Goal: Book appointment/travel/reservation

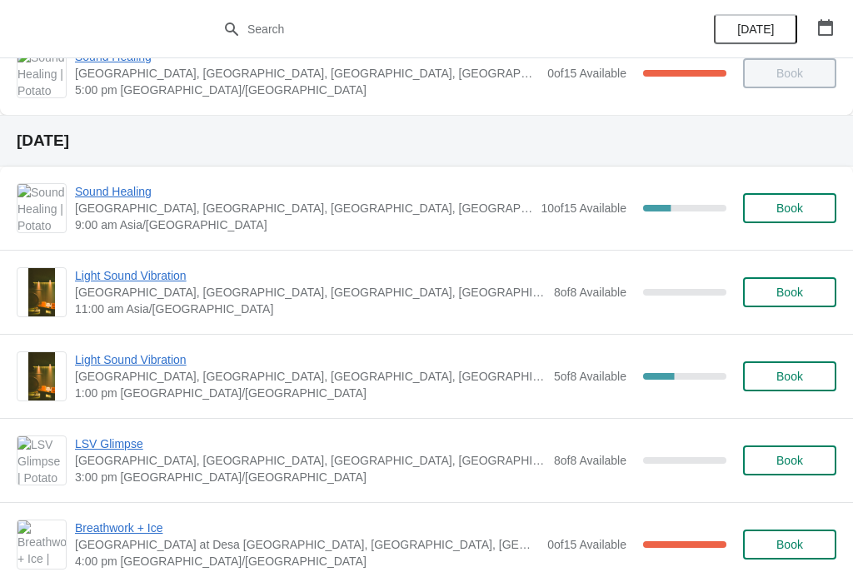
scroll to position [537, 0]
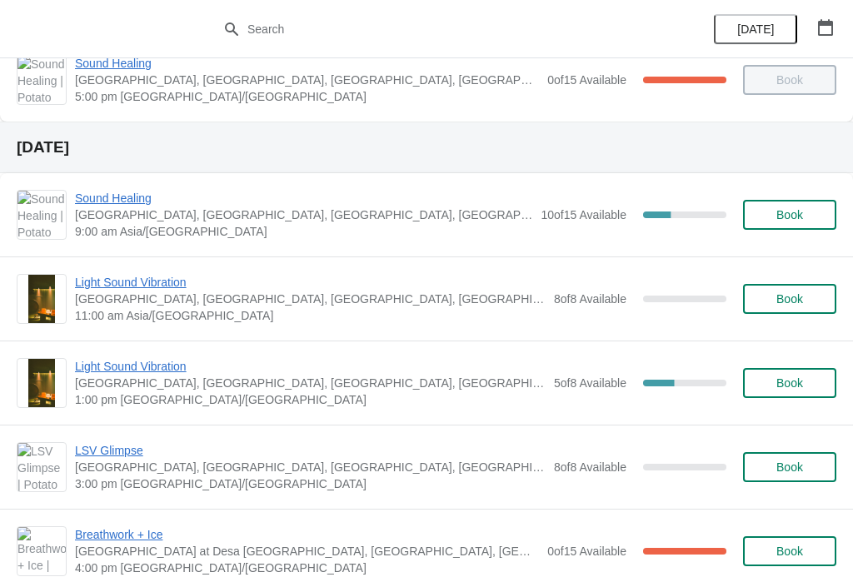
click at [139, 287] on span "Light Sound Vibration" at bounding box center [310, 282] width 471 height 17
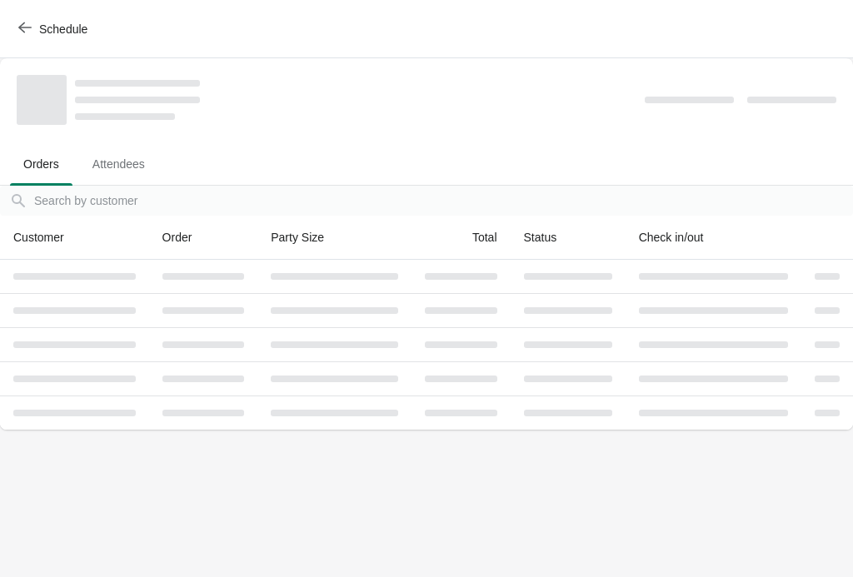
scroll to position [0, 0]
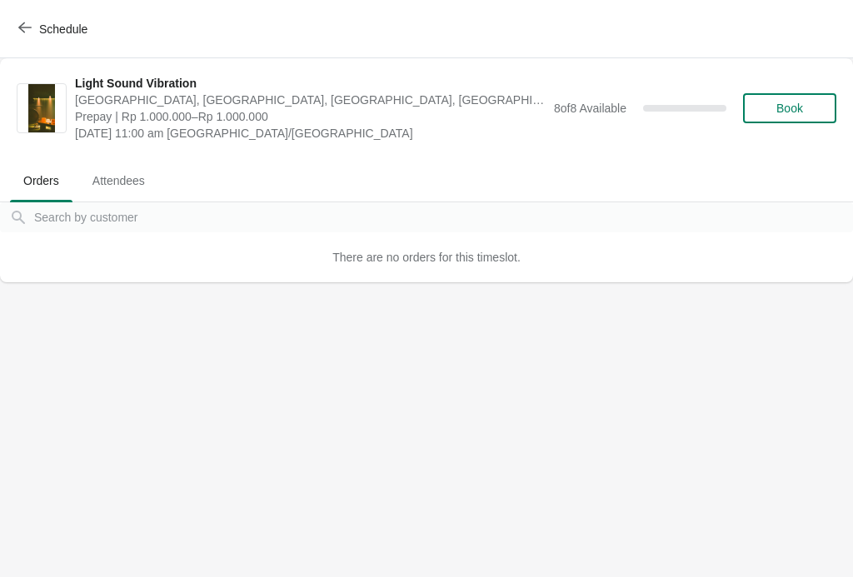
click at [783, 111] on span "Book" at bounding box center [790, 108] width 27 height 13
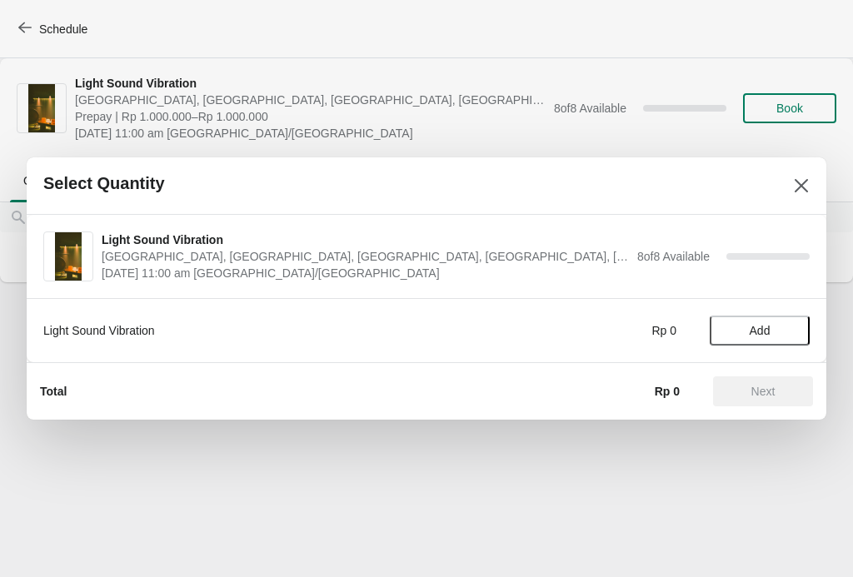
click at [767, 327] on span "Add" at bounding box center [760, 330] width 21 height 13
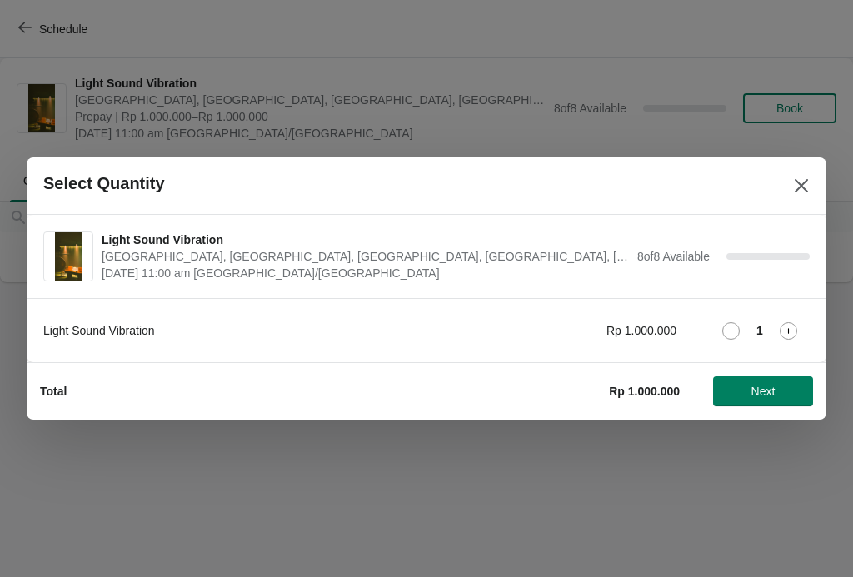
click at [793, 332] on icon at bounding box center [788, 330] width 17 height 17
click at [732, 337] on icon at bounding box center [730, 330] width 17 height 17
click at [778, 397] on span "Next" at bounding box center [763, 391] width 73 height 13
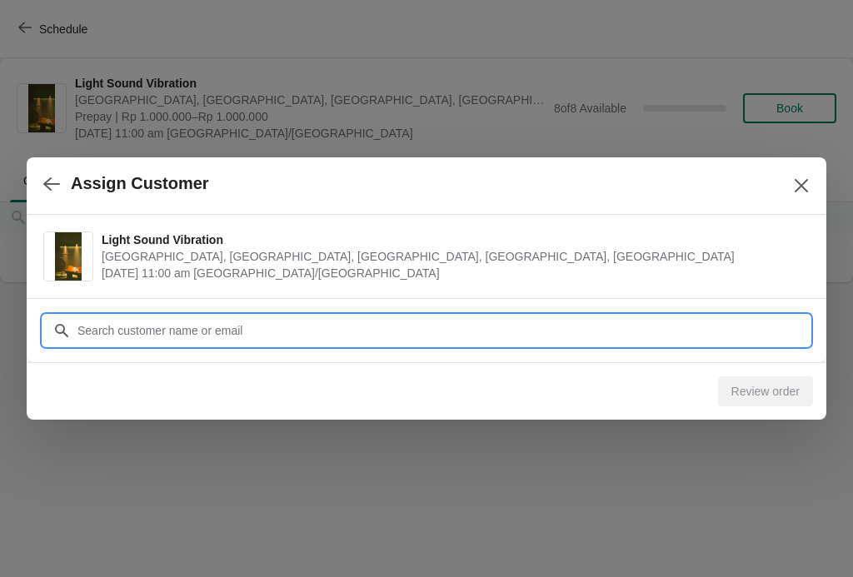
click at [727, 332] on input "Customer" at bounding box center [443, 331] width 733 height 30
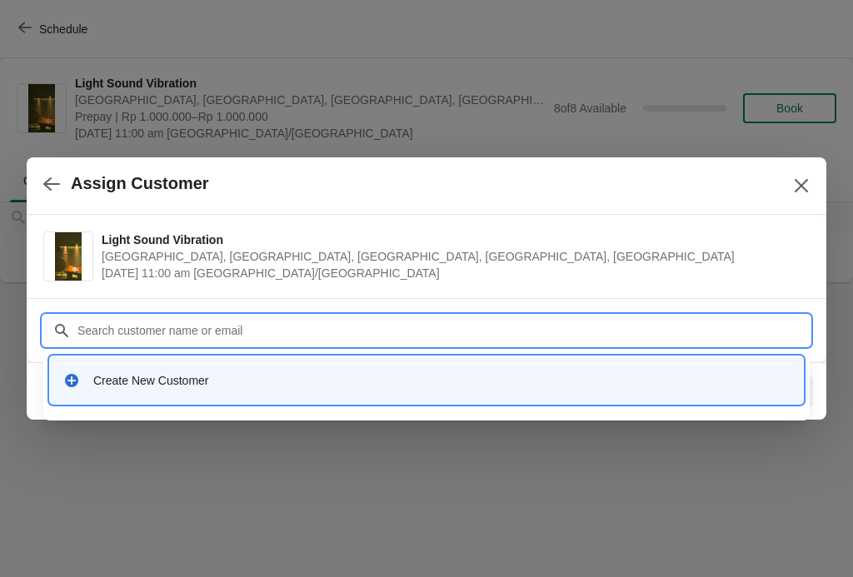
click at [273, 401] on div "Create New Customer" at bounding box center [426, 380] width 753 height 47
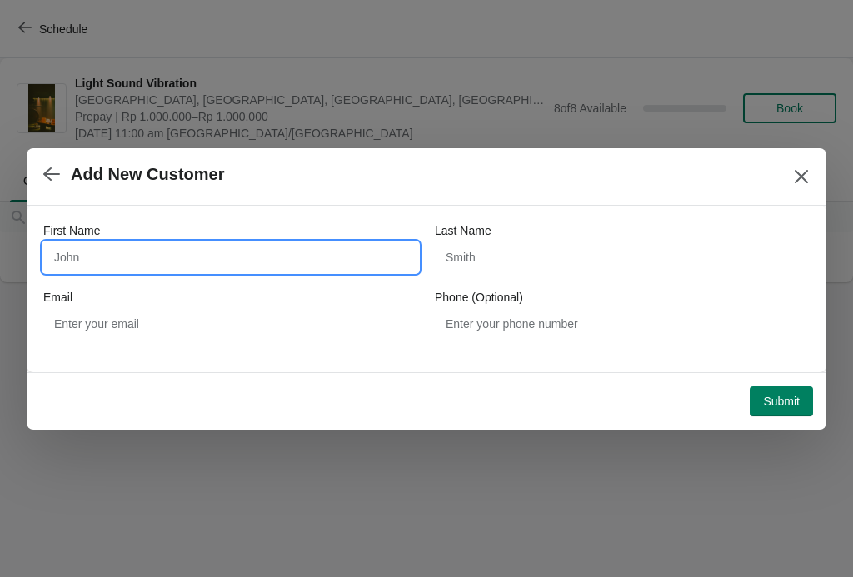
click at [210, 267] on input "First Name" at bounding box center [230, 257] width 375 height 30
type input "Taisei"
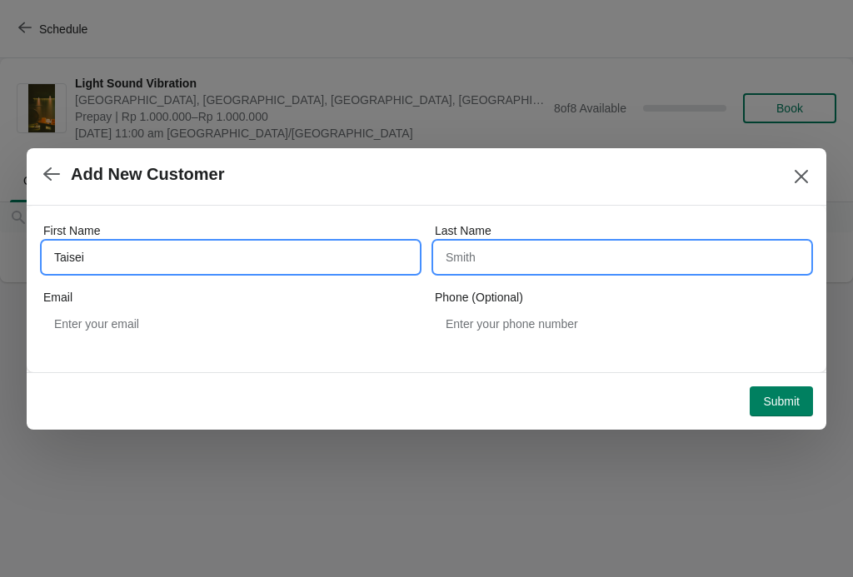
click at [666, 267] on input "Last Name" at bounding box center [622, 257] width 375 height 30
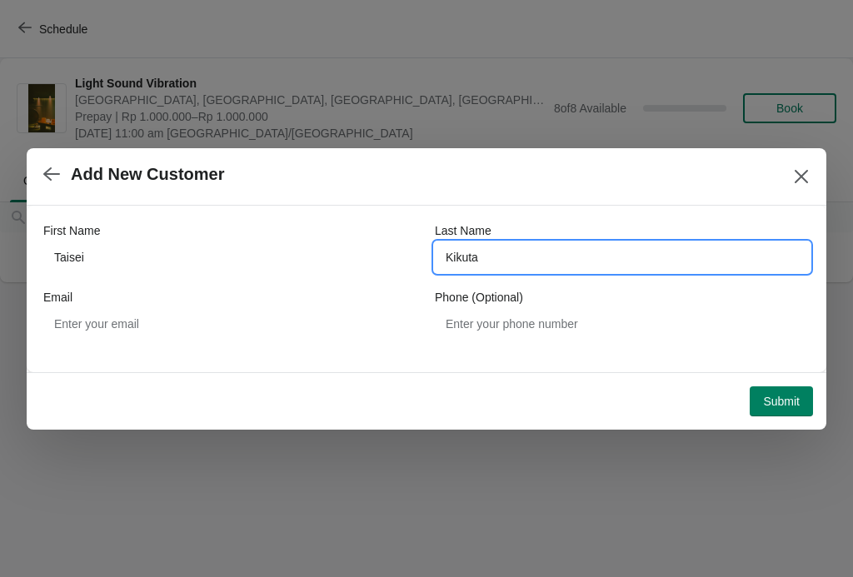
type input "Kikuta"
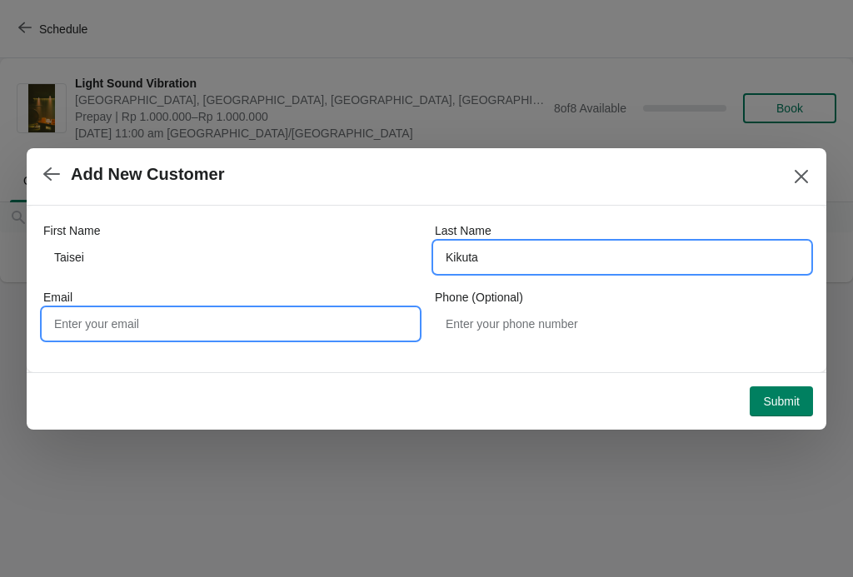
click at [252, 337] on input "Email" at bounding box center [230, 324] width 375 height 30
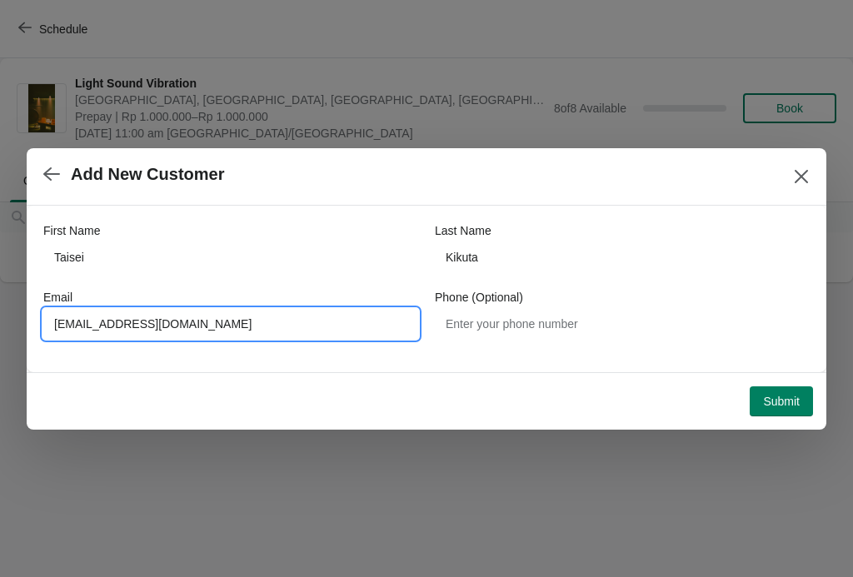
click at [84, 322] on input "021taisei@gmail.com" at bounding box center [230, 324] width 375 height 30
click at [77, 322] on input "021taisei@gmail.com" at bounding box center [230, 324] width 375 height 30
click at [104, 322] on input "021taisei@gmail.com" at bounding box center [230, 324] width 375 height 30
click at [77, 317] on input "021taisei@gmail.com" at bounding box center [230, 324] width 375 height 30
click at [67, 323] on input "021taisei@gmail.com" at bounding box center [230, 324] width 375 height 30
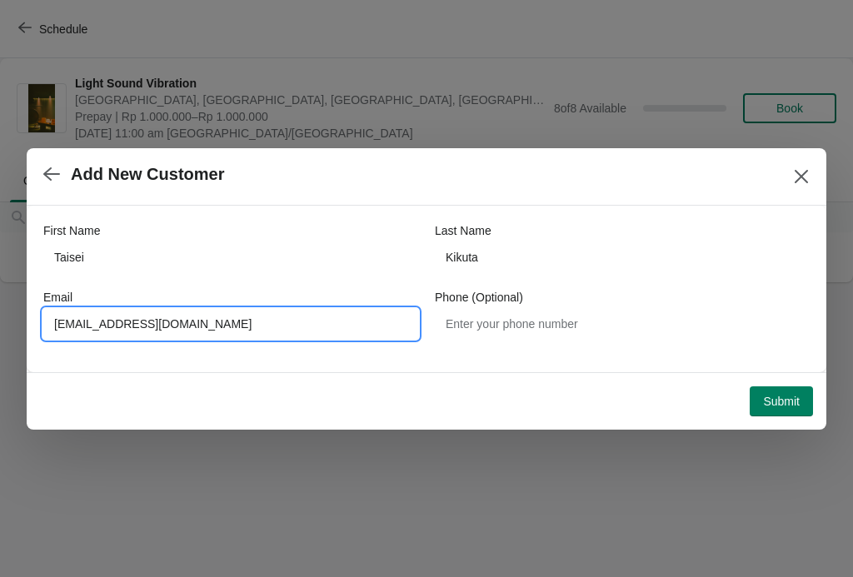
click at [105, 323] on input "021taisei@gmail.com" at bounding box center [230, 324] width 375 height 30
type input "0218taisei@gmail.com"
click at [791, 356] on div "First Name Taisei Last Name Kikuta Email 0218taisei@gmail.com Phone (Optional)" at bounding box center [427, 289] width 800 height 167
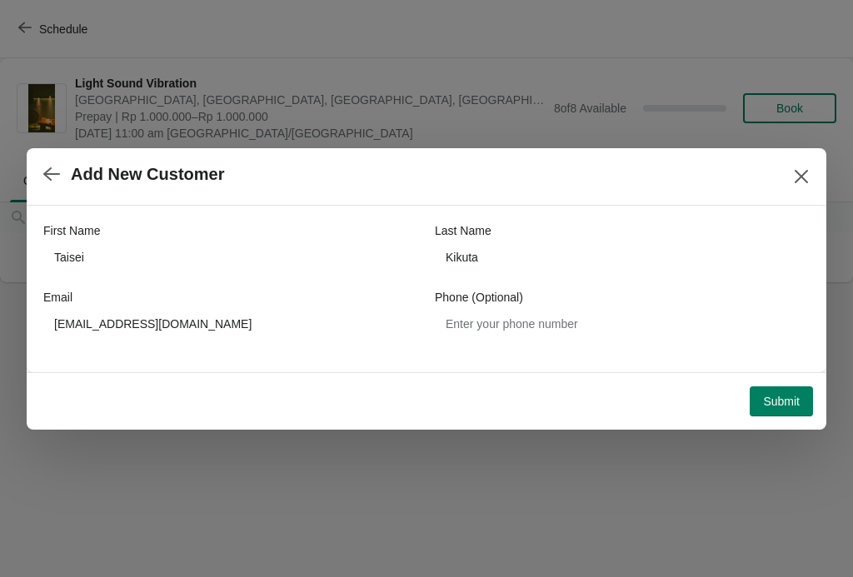
click at [787, 407] on span "Submit" at bounding box center [781, 401] width 37 height 13
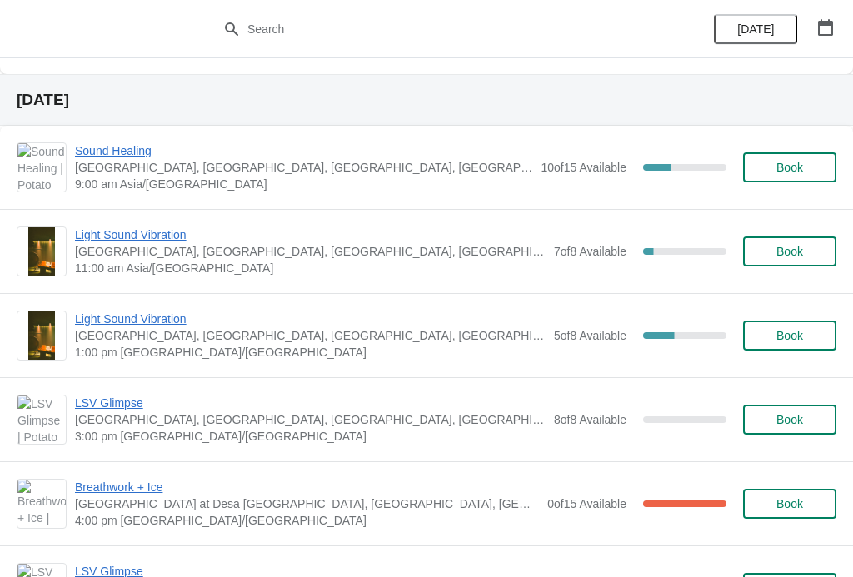
scroll to position [585, 0]
click at [135, 316] on span "Light Sound Vibration" at bounding box center [310, 318] width 471 height 17
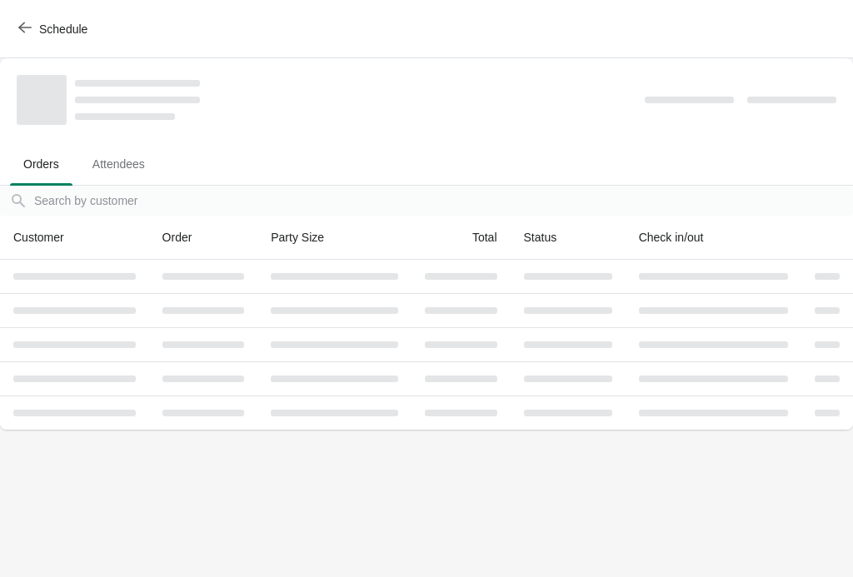
scroll to position [0, 0]
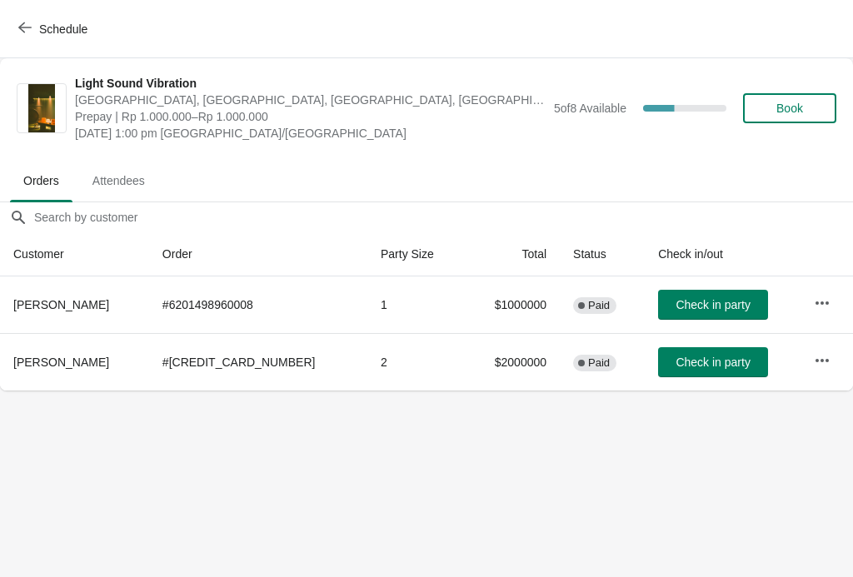
click at [12, 18] on button "Schedule" at bounding box center [54, 29] width 92 height 30
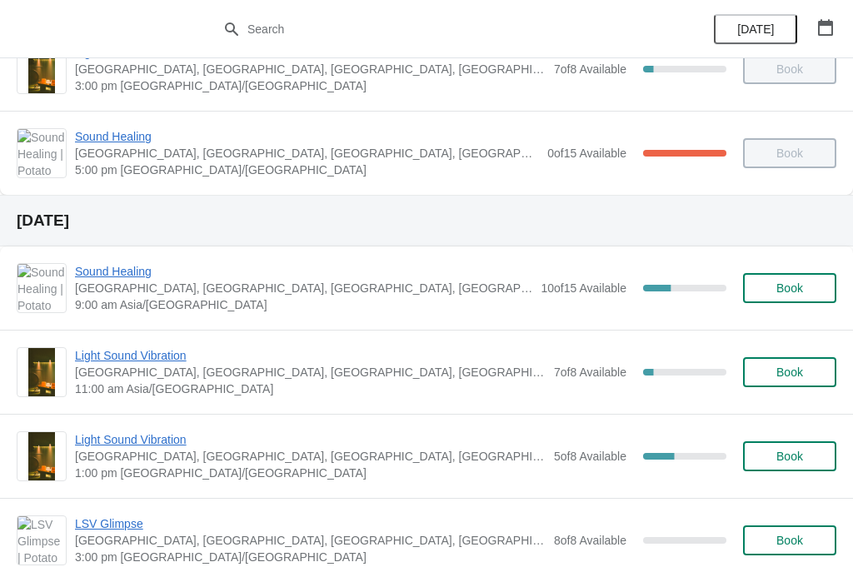
scroll to position [487, 0]
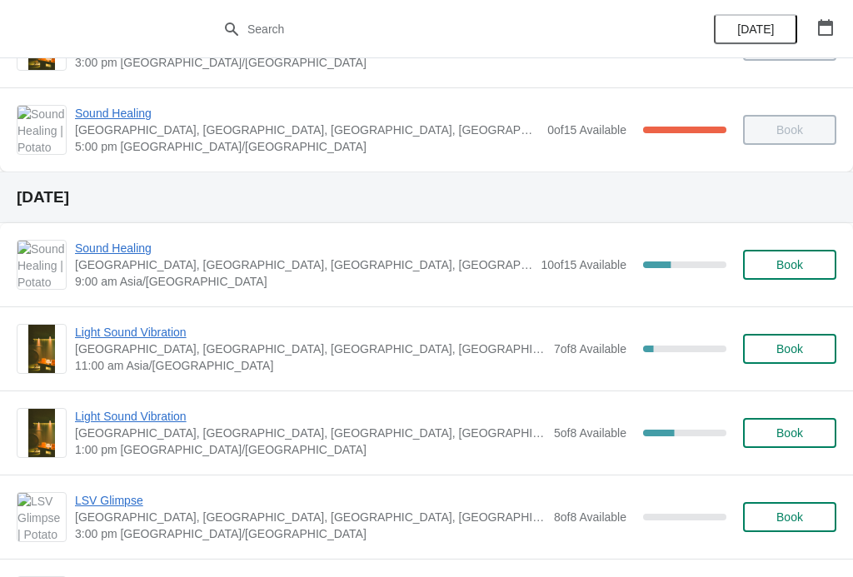
click at [186, 328] on span "Light Sound Vibration" at bounding box center [310, 332] width 471 height 17
